Goal: Task Accomplishment & Management: Manage account settings

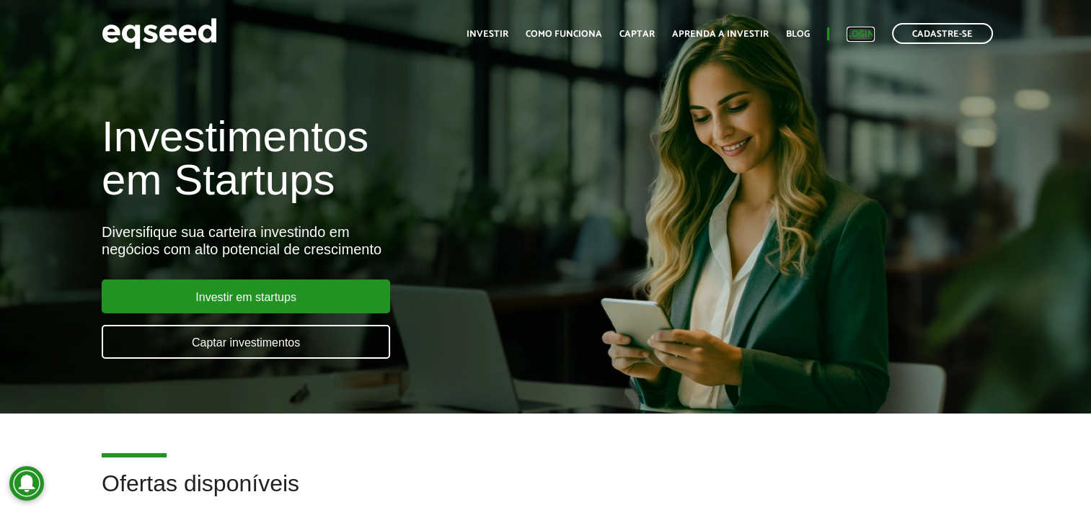
click at [859, 37] on link "Login" at bounding box center [860, 34] width 28 height 9
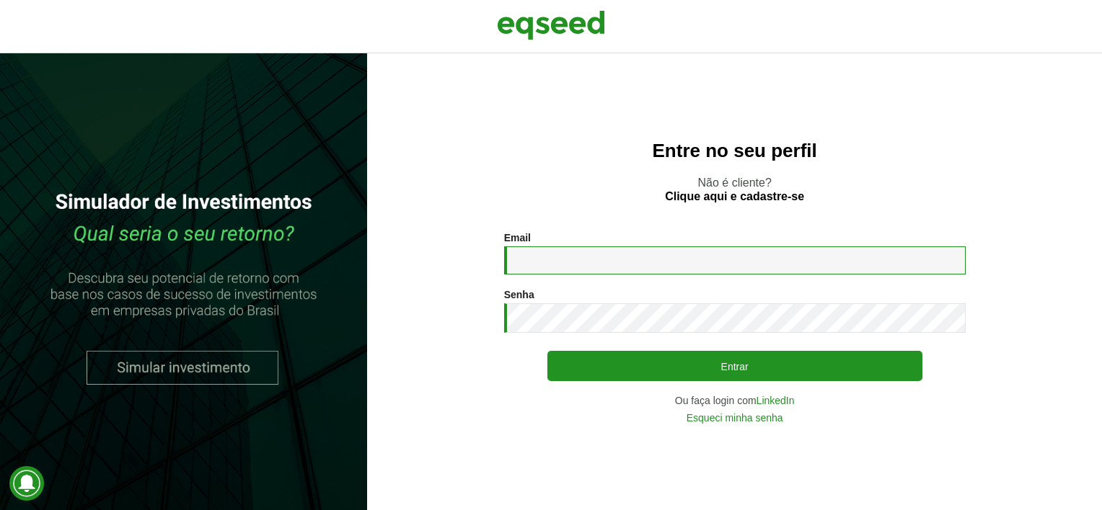
click at [581, 267] on input "Email *" at bounding box center [734, 261] width 461 height 28
type input "**********"
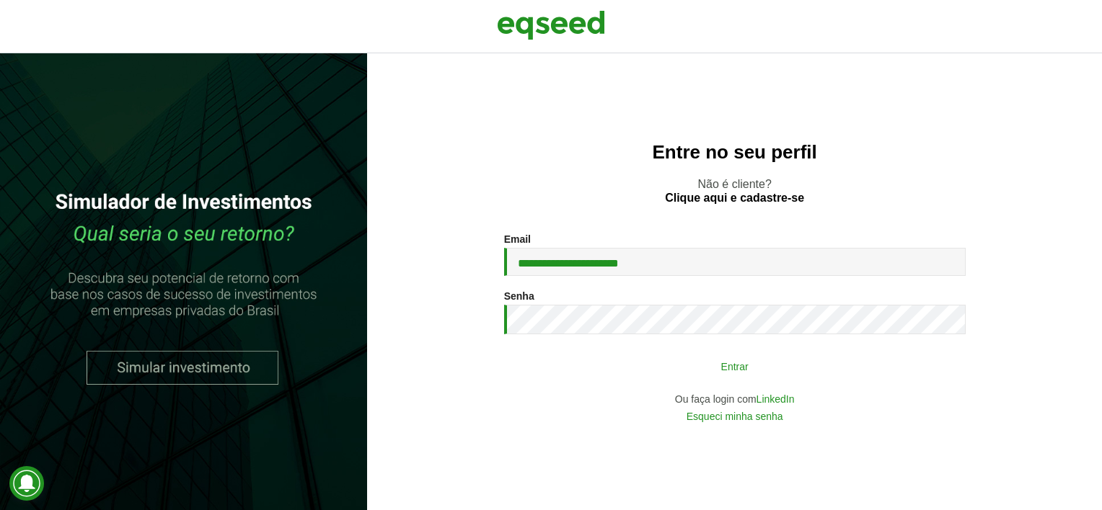
click at [606, 370] on button "Entrar" at bounding box center [734, 366] width 375 height 27
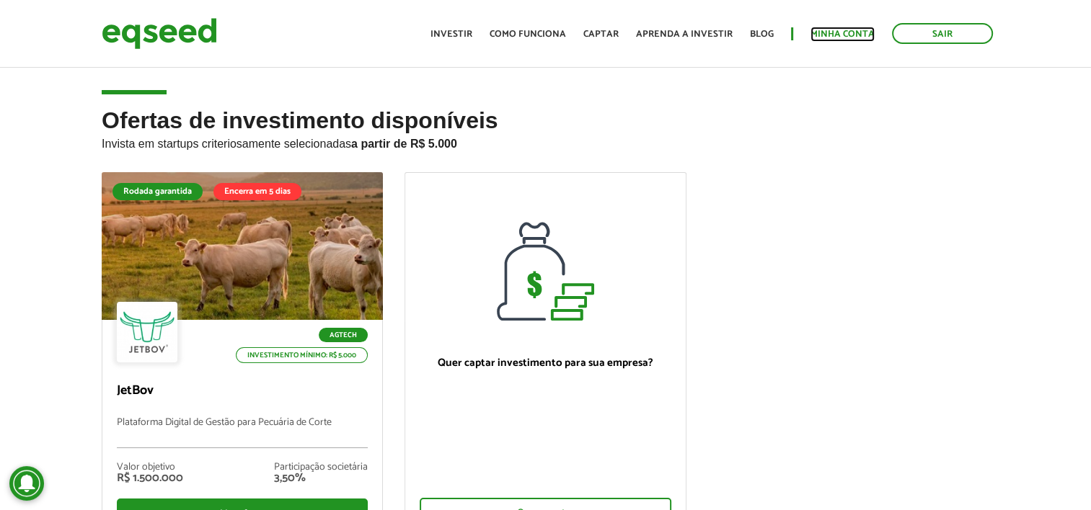
click at [849, 36] on link "Minha conta" at bounding box center [842, 34] width 64 height 9
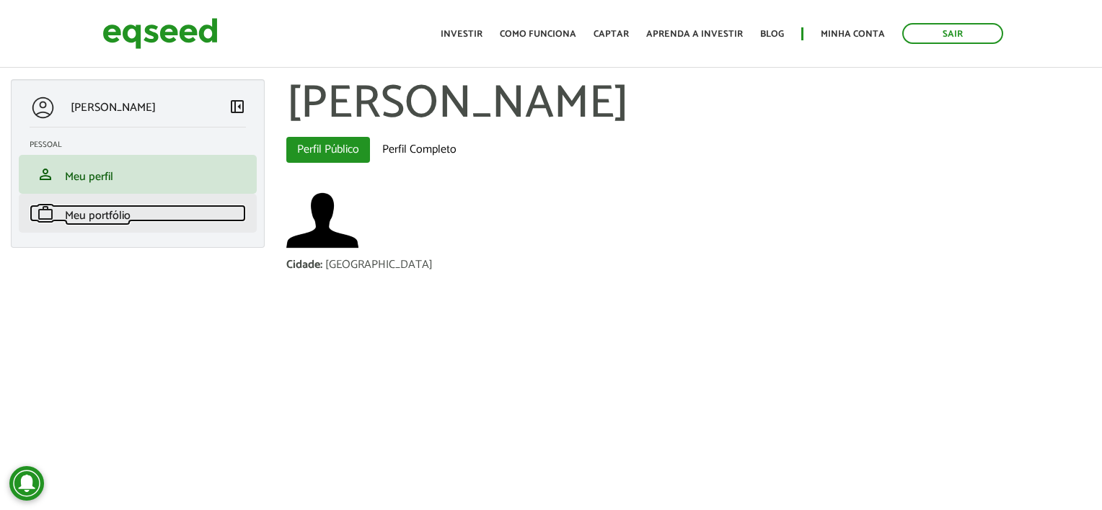
click at [144, 211] on link "work Meu portfólio" at bounding box center [138, 213] width 216 height 17
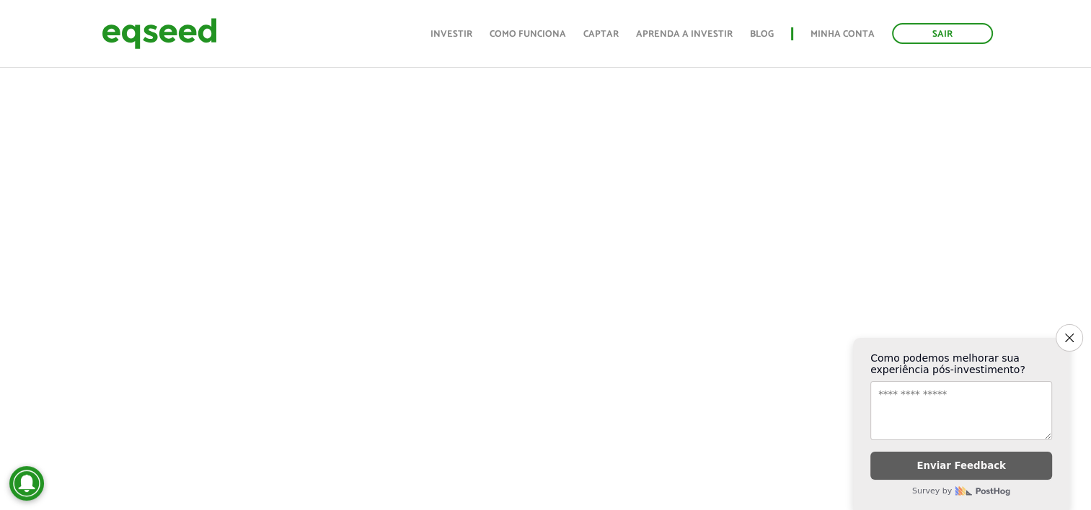
scroll to position [288, 0]
click at [1063, 332] on button "Close survey" at bounding box center [1068, 337] width 27 height 27
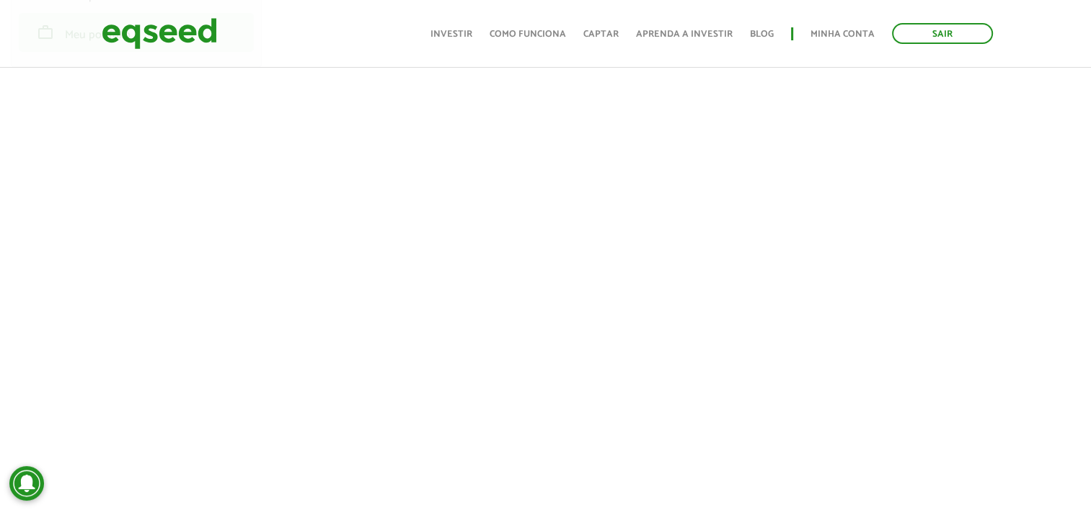
scroll to position [0, 0]
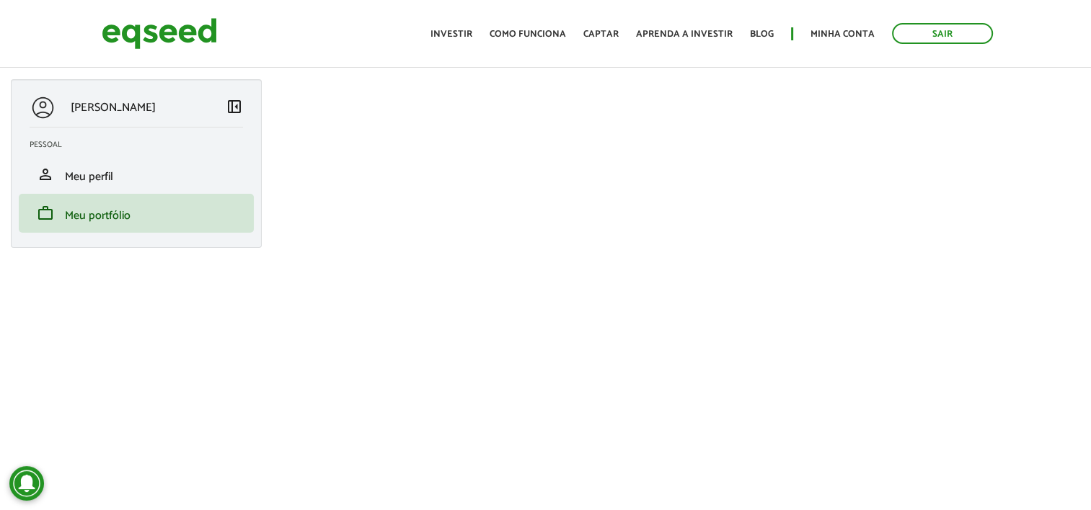
click at [939, 30] on link "Sair" at bounding box center [942, 33] width 101 height 21
